Goal: Task Accomplishment & Management: Complete application form

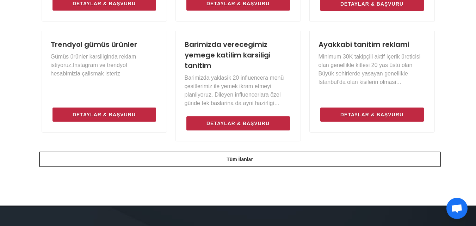
scroll to position [564, 0]
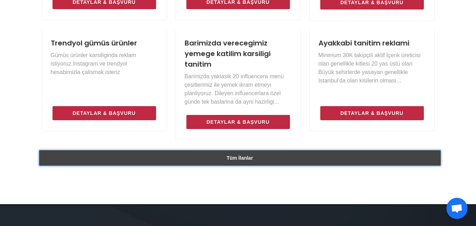
click at [212, 162] on link "Tüm İlanlar" at bounding box center [240, 158] width 402 height 16
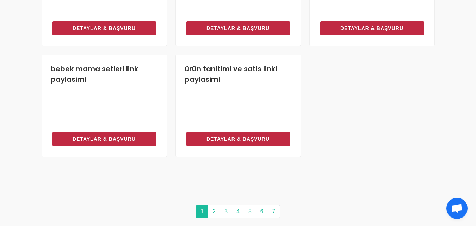
scroll to position [691, 0]
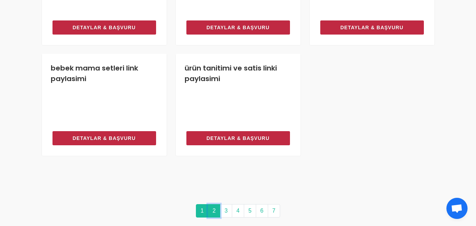
click at [216, 212] on link "2" at bounding box center [214, 210] width 12 height 13
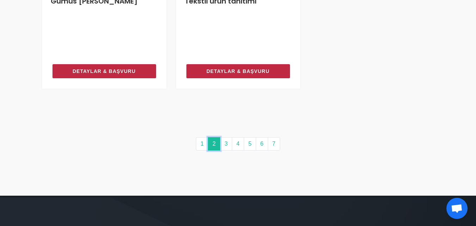
scroll to position [776, 0]
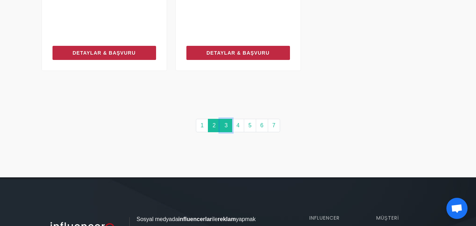
click at [225, 126] on link "3" at bounding box center [226, 125] width 12 height 13
click at [235, 127] on link "4" at bounding box center [238, 125] width 12 height 13
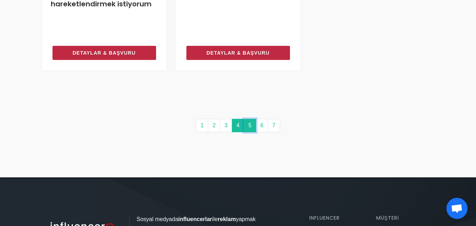
click at [249, 126] on link "5" at bounding box center [250, 125] width 12 height 13
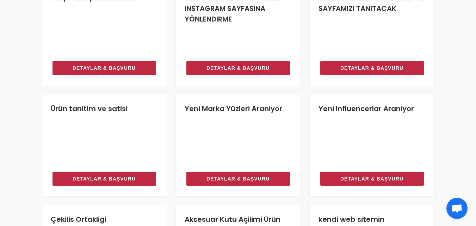
scroll to position [353, 0]
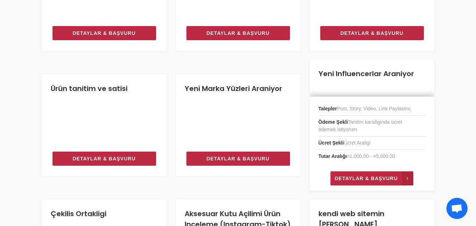
click at [374, 180] on span "Detaylar & Başvuru" at bounding box center [366, 178] width 63 height 8
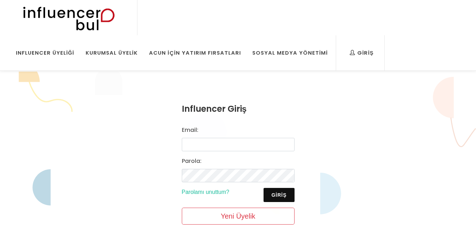
scroll to position [71, 0]
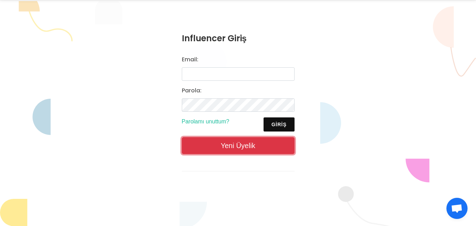
click at [237, 141] on link "Yeni Üyelik" at bounding box center [238, 145] width 113 height 17
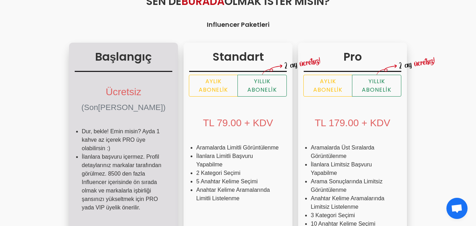
scroll to position [141, 0]
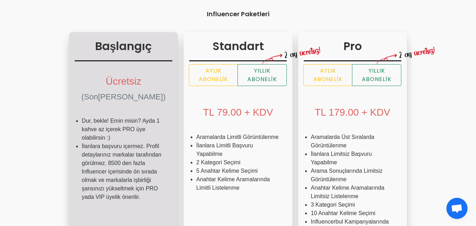
click at [100, 162] on li "İlanlara başvuru içermez. Profil detaylarınız markalar tarafından görülmez. 850…" at bounding box center [124, 171] width 84 height 59
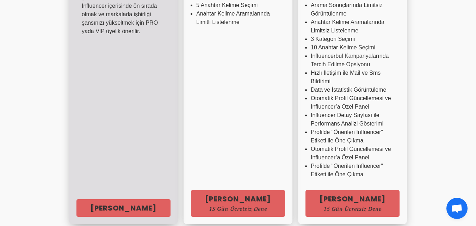
scroll to position [317, 0]
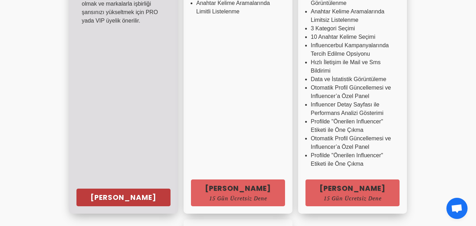
click at [115, 198] on link "Hemen Başla" at bounding box center [124, 198] width 94 height 18
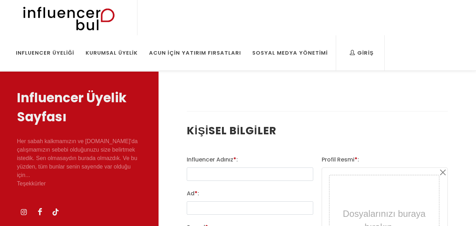
select select
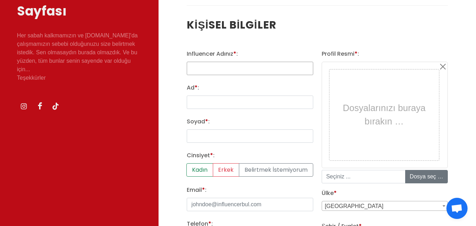
click at [219, 69] on input "text" at bounding box center [250, 68] width 126 height 13
type input "t"
type input "[PERSON_NAME]"
click at [220, 104] on input "Ad * :" at bounding box center [250, 102] width 126 height 13
type input "[PERSON_NAME]"
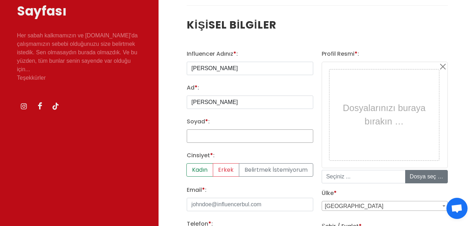
click at [227, 135] on input "Soyad * :" at bounding box center [250, 135] width 126 height 13
type input "YILDIRIM"
click at [200, 171] on label "Kadın" at bounding box center [200, 169] width 26 height 13
click at [192, 168] on input "Kadın" at bounding box center [189, 165] width 5 height 5
radio input "true"
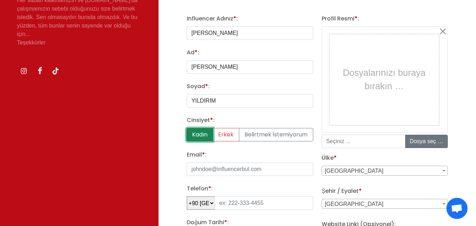
scroll to position [176, 0]
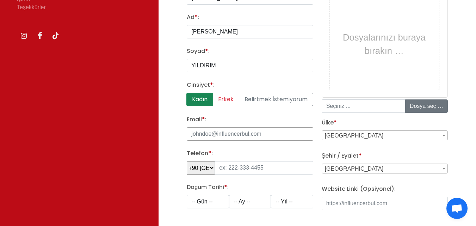
drag, startPoint x: 209, startPoint y: 132, endPoint x: 182, endPoint y: 134, distance: 27.3
click at [269, 134] on input "Email * :" at bounding box center [250, 133] width 126 height 13
type input "Y"
type input "yreyhan539@gmail.com"
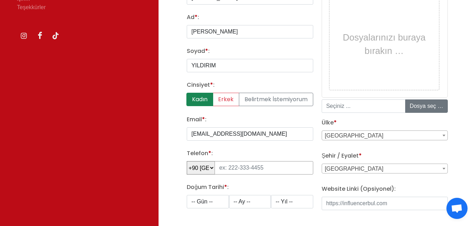
click at [229, 170] on input "tel" at bounding box center [264, 167] width 98 height 13
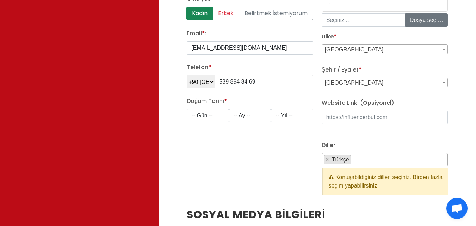
scroll to position [282, 0]
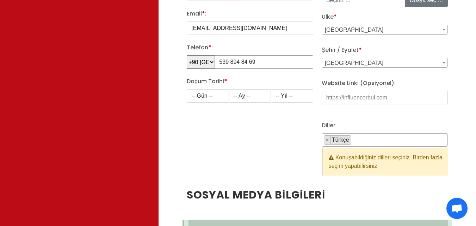
type input "539 894 84 69"
click at [216, 98] on select "-- Gün -- 1 2 3 4 5 6 7 8 9 10 11 12 13 14 15 16 17 18 19 20 21 22 23 24 25 26 …" at bounding box center [208, 95] width 42 height 13
select select "3"
click at [187, 89] on select "-- Gün -- 1 2 3 4 5 6 7 8 9 10 11 12 13 14 15 16 17 18 19 20 21 22 23 24 25 26 …" at bounding box center [208, 95] width 42 height 13
click at [256, 95] on select "-- Ay -- 1 2 3 4 5 6 7 8 9 10 11 12" at bounding box center [250, 95] width 42 height 13
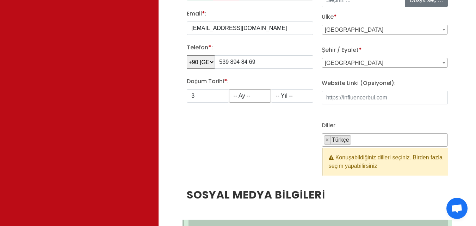
select select "9"
click at [229, 89] on select "-- Ay -- 1 2 3 4 5 6 7 8 9 10 11 12" at bounding box center [250, 95] width 42 height 13
click at [290, 94] on select "-- Yıl -- 2008 2007 2006 2005 2004 2003 2002 2001 2000 1999 1998 1997 1996 1995…" at bounding box center [292, 95] width 42 height 13
select select "1996"
click at [271, 89] on select "-- Yıl -- 2008 2007 2006 2005 2004 2003 2002 2001 2000 1999 1998 1997 1996 1995…" at bounding box center [292, 95] width 42 height 13
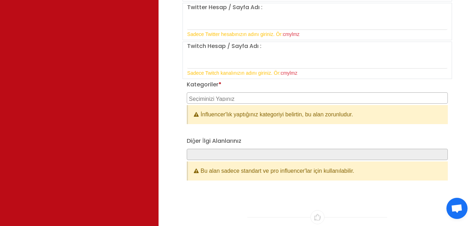
scroll to position [776, 0]
click at [241, 96] on textarea "Search" at bounding box center [318, 98] width 259 height 6
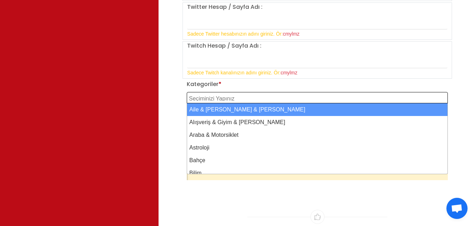
click at [241, 96] on textarea "Search" at bounding box center [318, 98] width 259 height 6
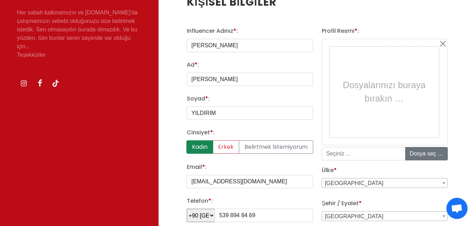
scroll to position [141, 0]
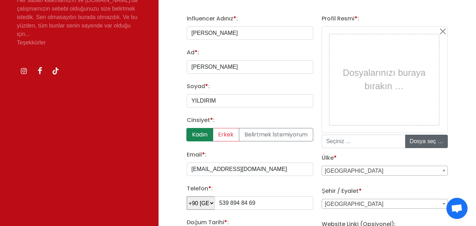
click at [433, 142] on input "file" at bounding box center [459, 141] width 107 height 13
click at [423, 140] on input "file" at bounding box center [459, 141] width 107 height 13
type input "C:\fakepath\IMG_2371.jpg"
type input "IMG_2371.jpg"
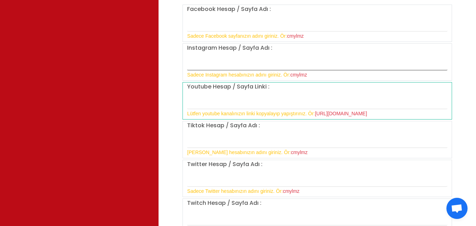
scroll to position [611, 0]
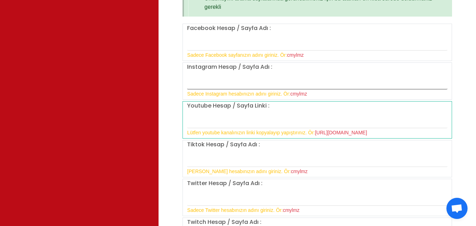
click at [265, 81] on input "text" at bounding box center [317, 82] width 261 height 15
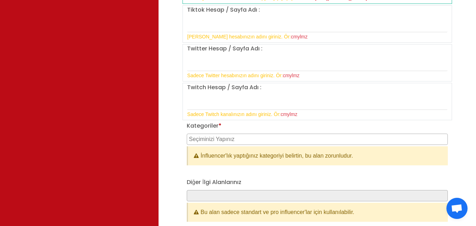
scroll to position [787, 0]
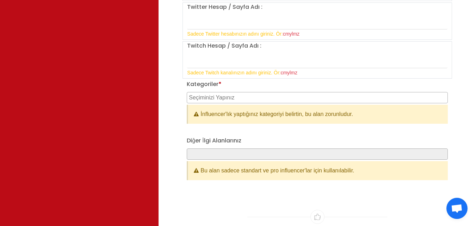
type input "tugba reyhan yldrm"
click at [257, 99] on textarea "Search" at bounding box center [318, 98] width 259 height 6
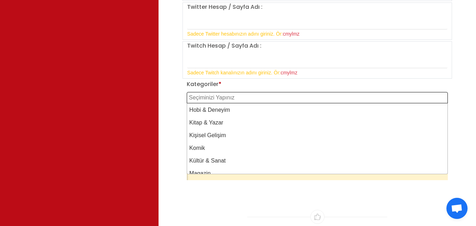
scroll to position [247, 0]
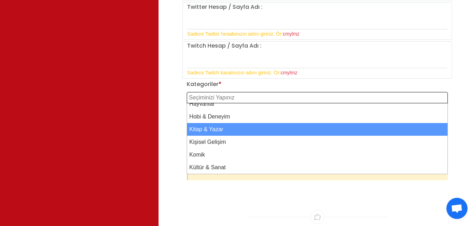
select select "22"
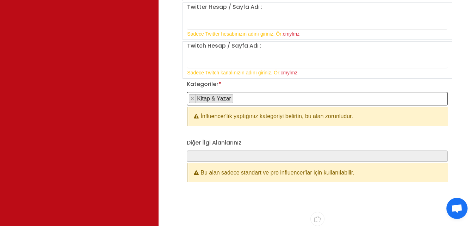
scroll to position [142, 0]
click at [249, 96] on span "× Kitap & Yazar" at bounding box center [317, 98] width 261 height 13
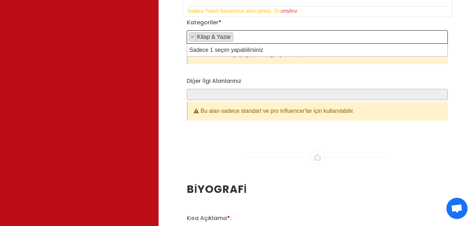
scroll to position [858, 0]
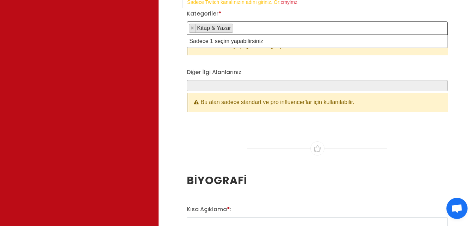
click at [234, 83] on span at bounding box center [317, 85] width 261 height 11
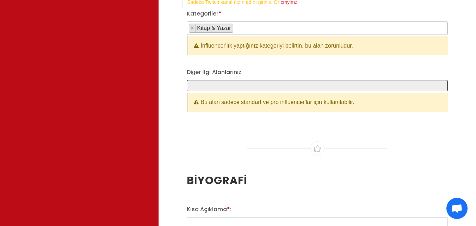
click at [234, 89] on span at bounding box center [317, 85] width 261 height 11
click at [237, 87] on span at bounding box center [317, 85] width 261 height 11
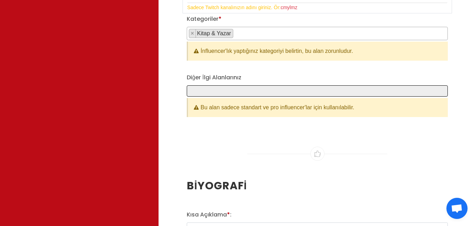
scroll to position [893, 0]
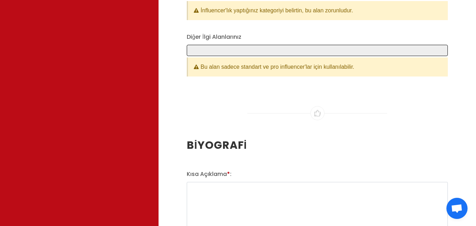
click at [237, 44] on div "Diğer İlgi Alanlarınız Bu alan sadece standart ve pro influencer'lar için kulla…" at bounding box center [317, 55] width 261 height 44
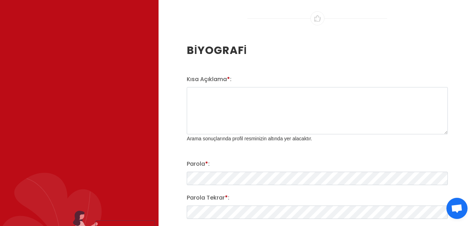
scroll to position [999, 0]
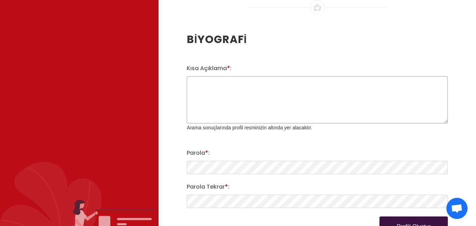
click at [228, 87] on textarea "Kısa Açıklama * :" at bounding box center [317, 99] width 261 height 47
paste textarea "Ben kitap tanıtımları ve günlük yaşam içerikleri üreten bir içerik üreticisiyim…"
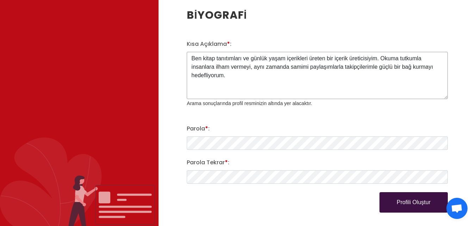
scroll to position [1034, 0]
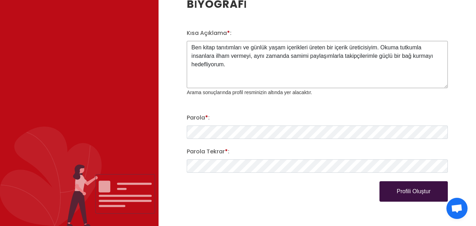
type textarea "Ben kitap tanıtımları ve günlük yaşam içerikleri üreten bir içerik üreticisiyim…"
click at [423, 192] on button "Profili Oluştur" at bounding box center [414, 191] width 68 height 20
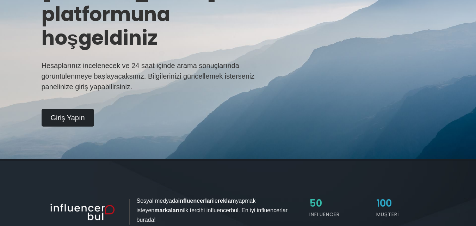
scroll to position [141, 0]
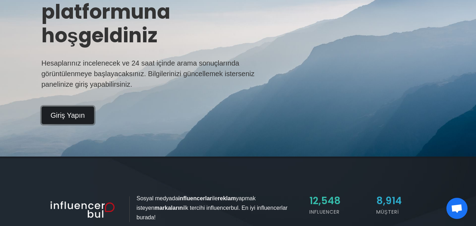
click at [79, 113] on link "Giriş Yapın" at bounding box center [68, 116] width 53 height 18
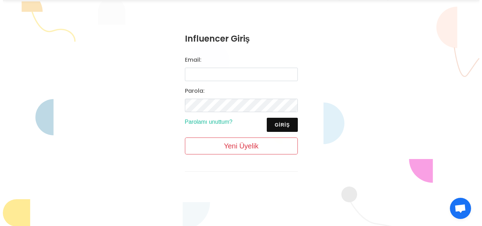
scroll to position [71, 0]
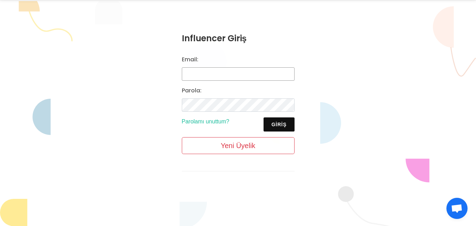
click at [222, 75] on input "Email:" at bounding box center [238, 73] width 113 height 13
type input "[EMAIL_ADDRESS][DOMAIN_NAME]"
click at [277, 122] on button "Giriş" at bounding box center [279, 124] width 31 height 14
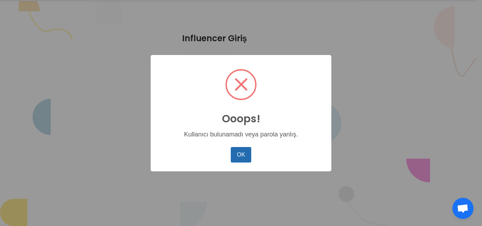
click at [243, 156] on button "OK" at bounding box center [241, 155] width 20 height 16
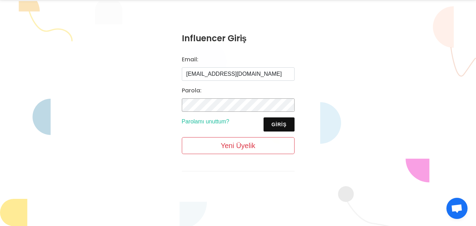
click at [164, 109] on div "Influencer Giriş Email: [EMAIL_ADDRESS][DOMAIN_NAME] [GEOGRAPHIC_DATA]: Giriş P…" at bounding box center [238, 107] width 476 height 213
click at [280, 121] on button "Giriş" at bounding box center [279, 124] width 31 height 14
